Goal: Navigation & Orientation: Find specific page/section

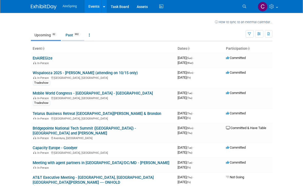
click at [73, 37] on link "Past 992" at bounding box center [73, 35] width 22 height 10
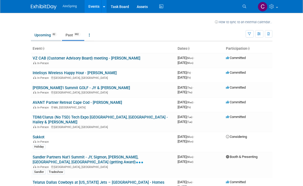
click at [44, 36] on link "Upcoming 62" at bounding box center [46, 35] width 30 height 10
